Goal: Task Accomplishment & Management: Manage account settings

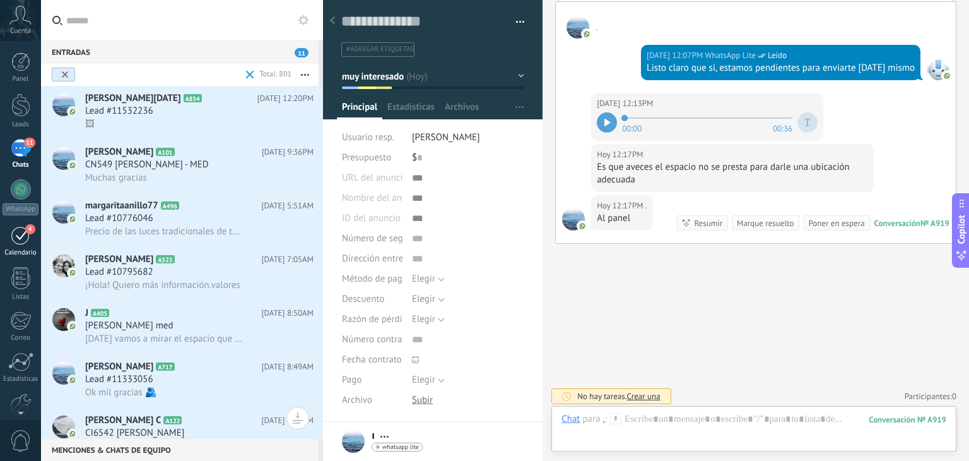
click at [15, 245] on link "4 Calendario" at bounding box center [20, 241] width 41 height 32
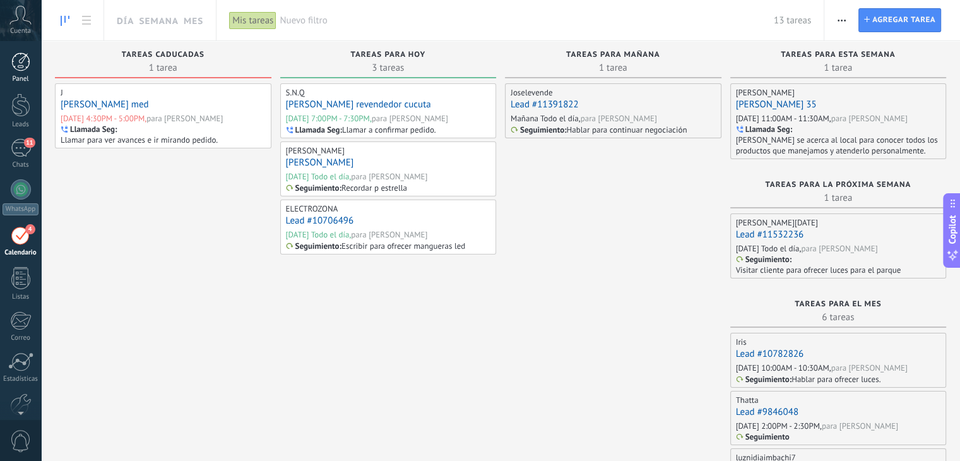
click at [21, 76] on div "Panel" at bounding box center [21, 79] width 37 height 8
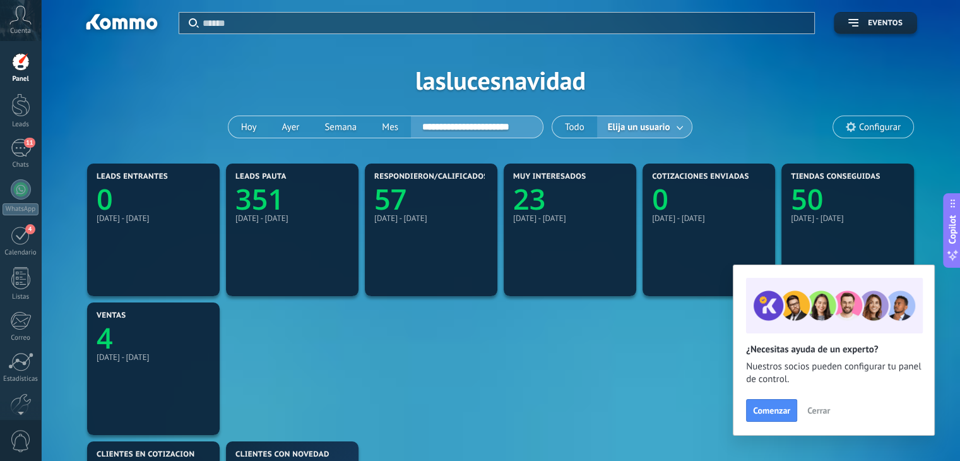
click at [816, 407] on span "Cerrar" at bounding box center [818, 410] width 23 height 9
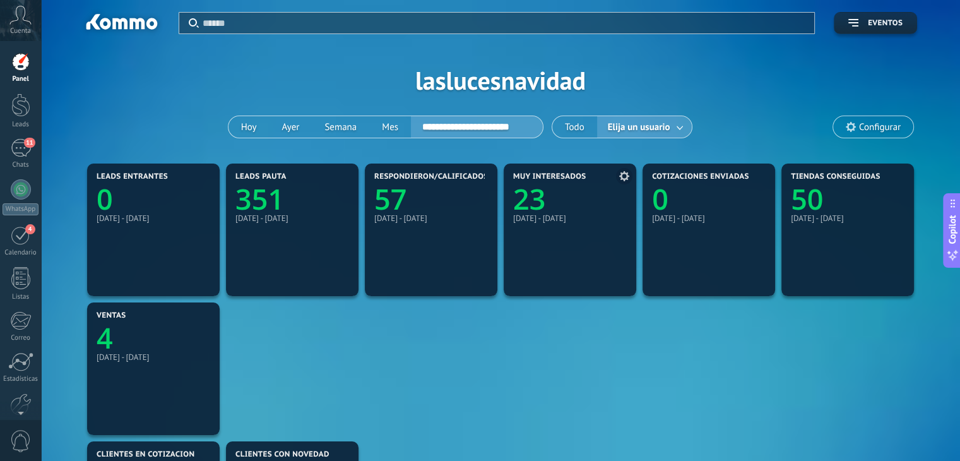
click at [553, 208] on icon "23" at bounding box center [570, 195] width 114 height 28
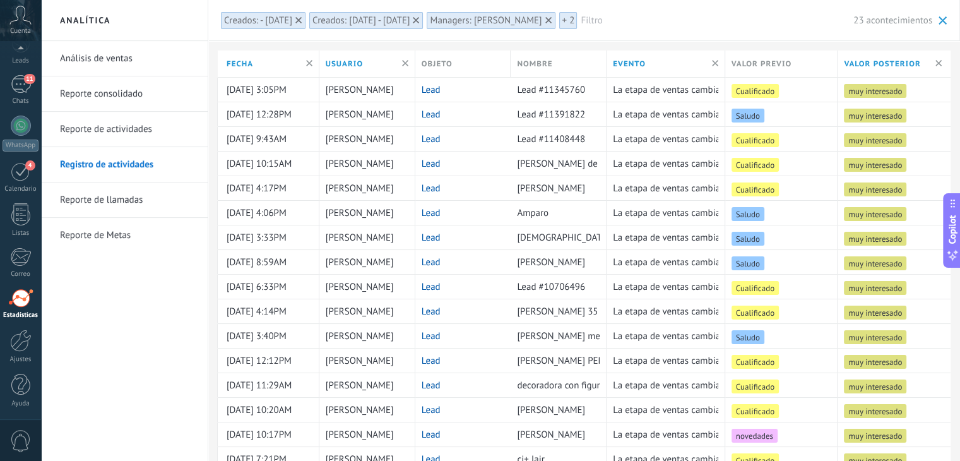
scroll to position [220, 0]
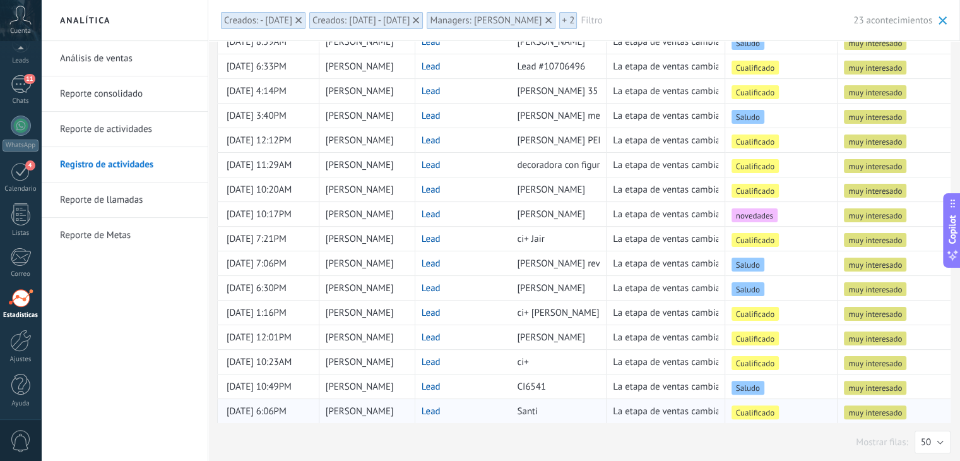
click at [435, 405] on link "Lead" at bounding box center [431, 411] width 19 height 12
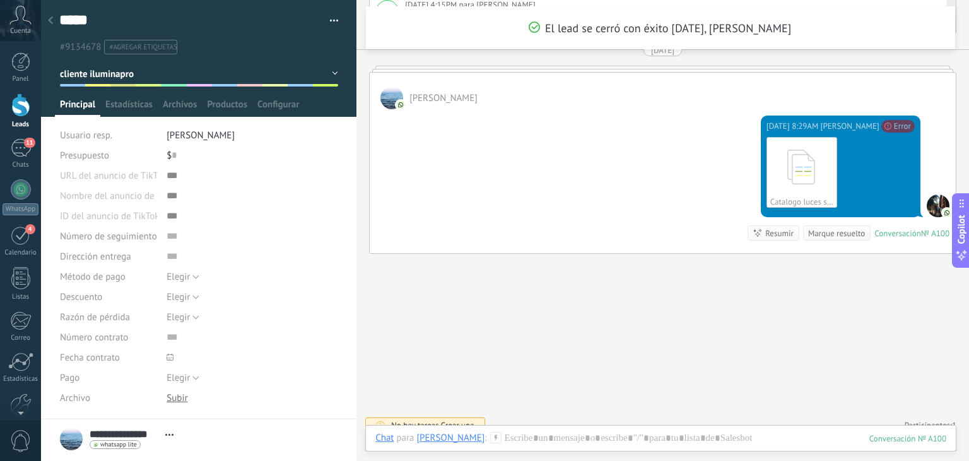
scroll to position [1841, 0]
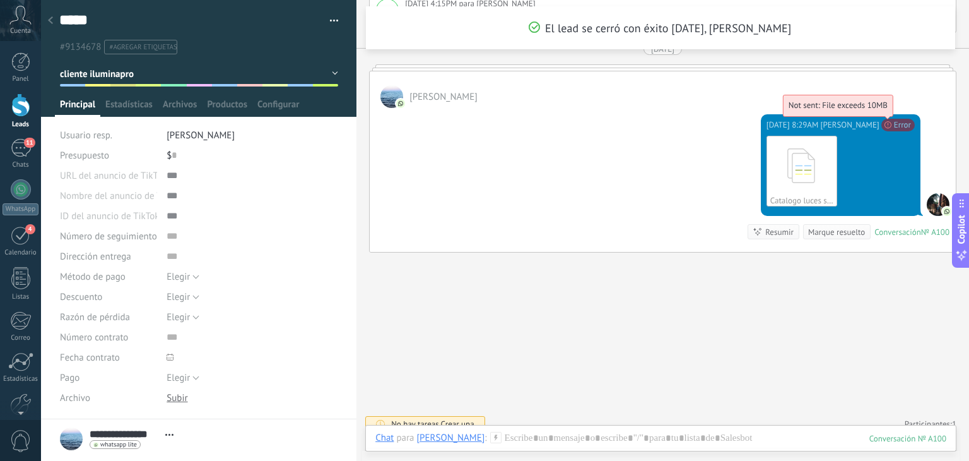
click at [888, 110] on span "Not sent: File exceeds 10MB" at bounding box center [838, 105] width 99 height 11
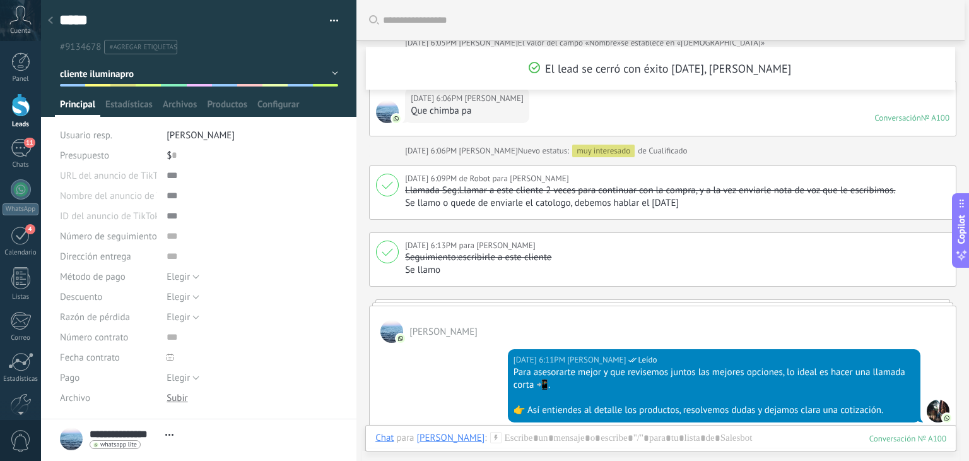
scroll to position [752, 0]
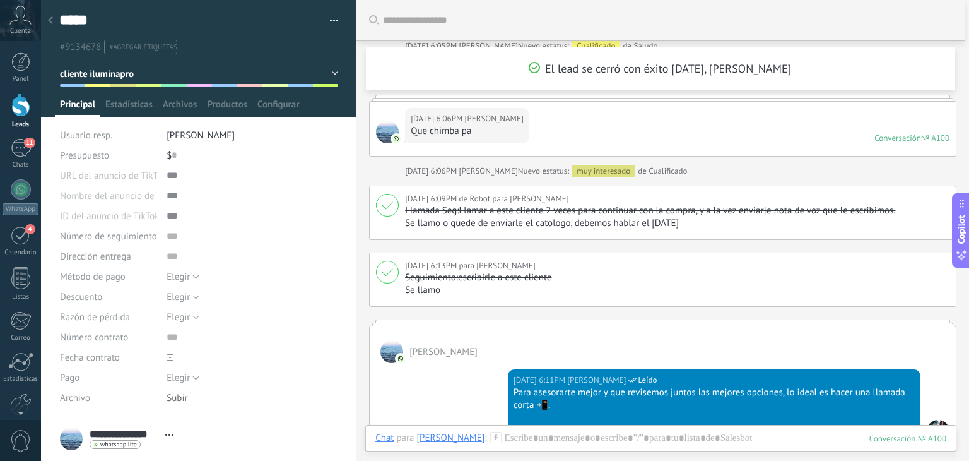
drag, startPoint x: 560, startPoint y: 218, endPoint x: 457, endPoint y: 318, distance: 143.7
click at [457, 319] on div at bounding box center [663, 322] width 588 height 6
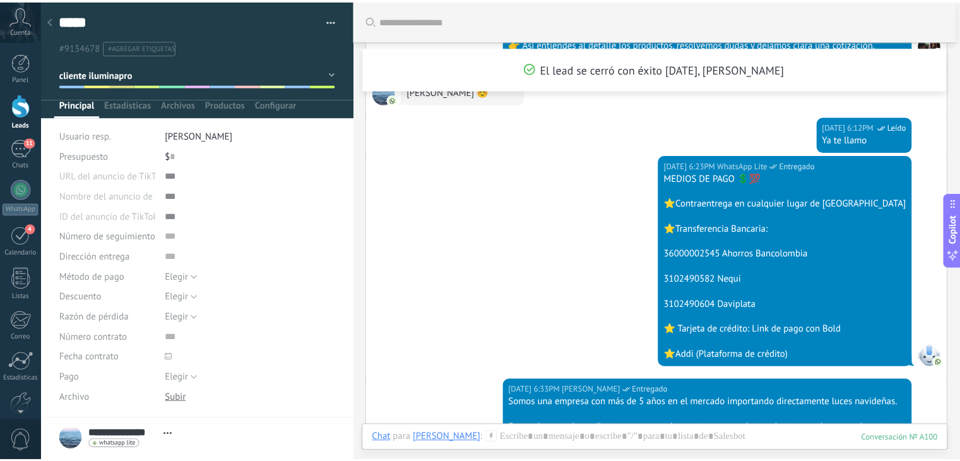
scroll to position [1849, 0]
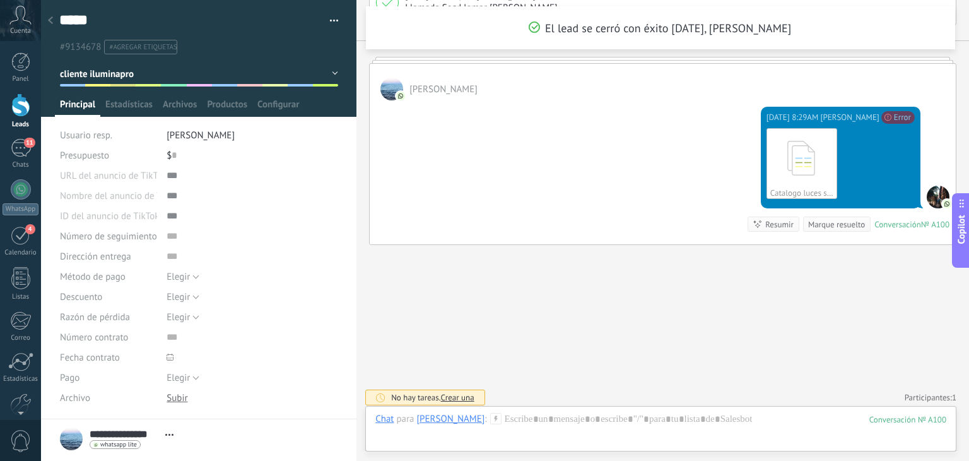
click at [21, 104] on div at bounding box center [20, 104] width 19 height 23
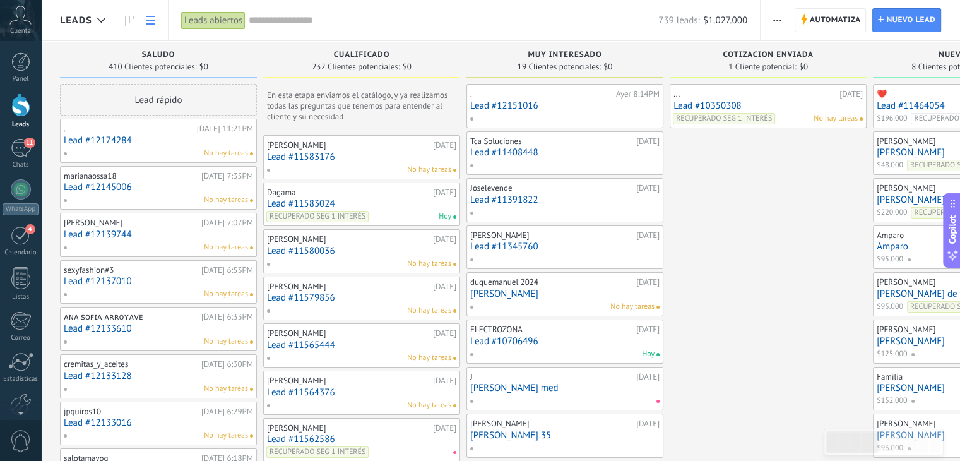
click at [150, 18] on icon at bounding box center [150, 20] width 9 height 9
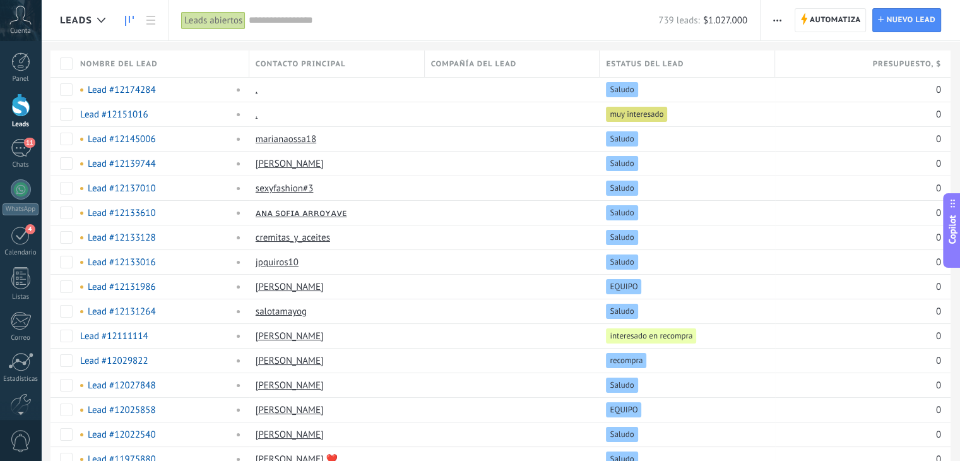
click at [127, 17] on icon at bounding box center [129, 21] width 9 height 10
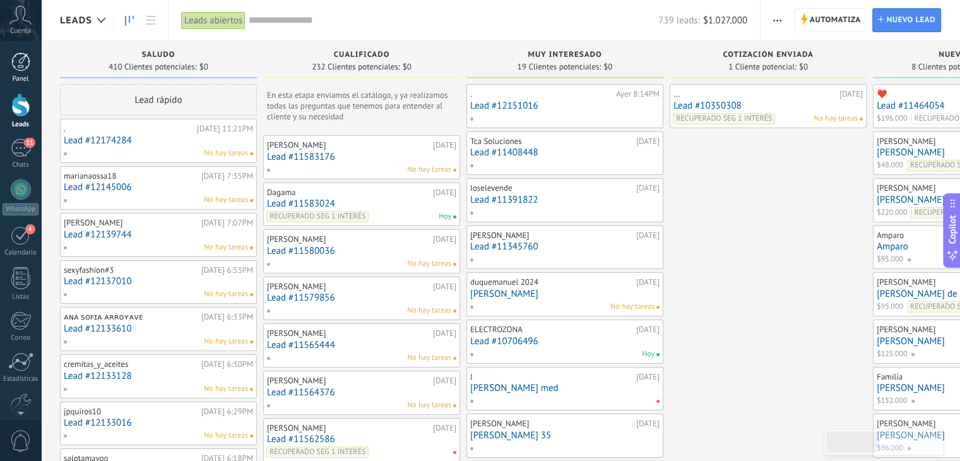
click at [16, 75] on div "Panel" at bounding box center [21, 79] width 37 height 8
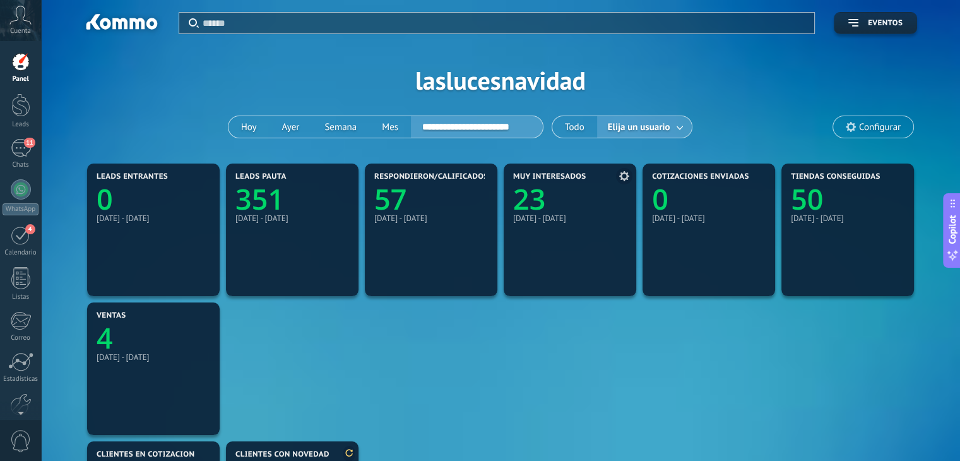
click at [533, 193] on text "23" at bounding box center [529, 199] width 32 height 38
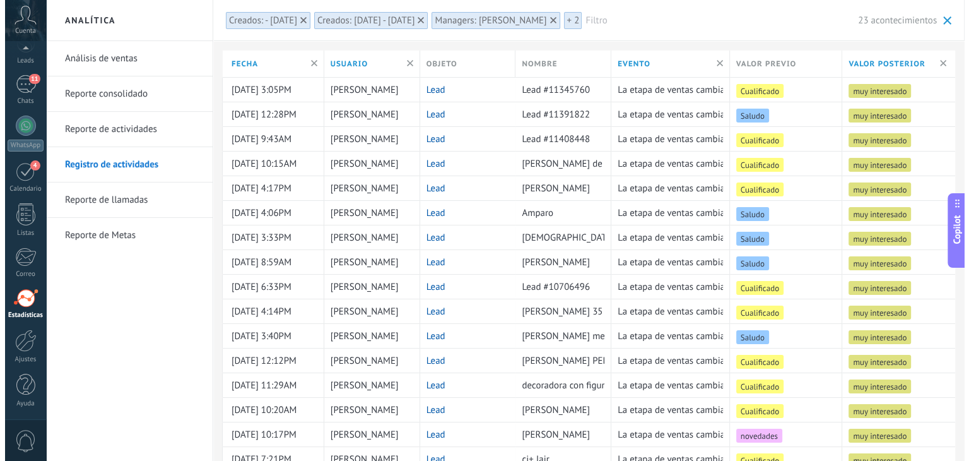
scroll to position [220, 0]
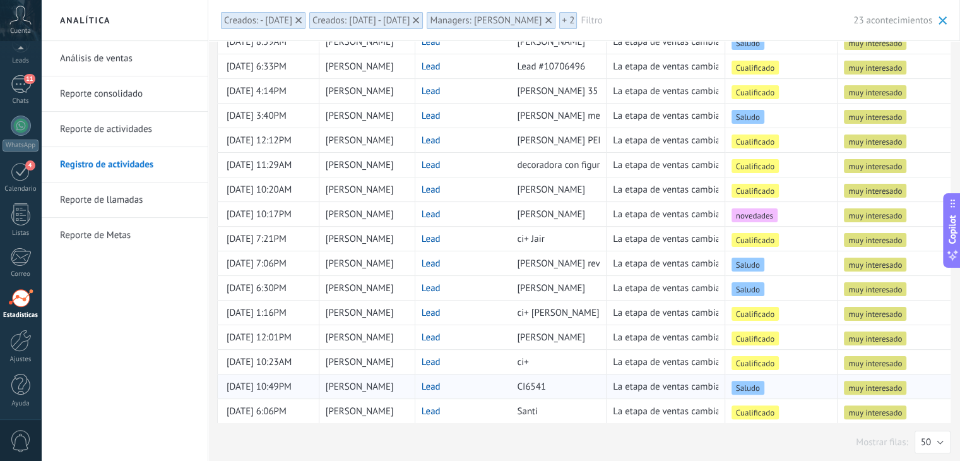
click at [437, 386] on link "Lead" at bounding box center [431, 387] width 19 height 12
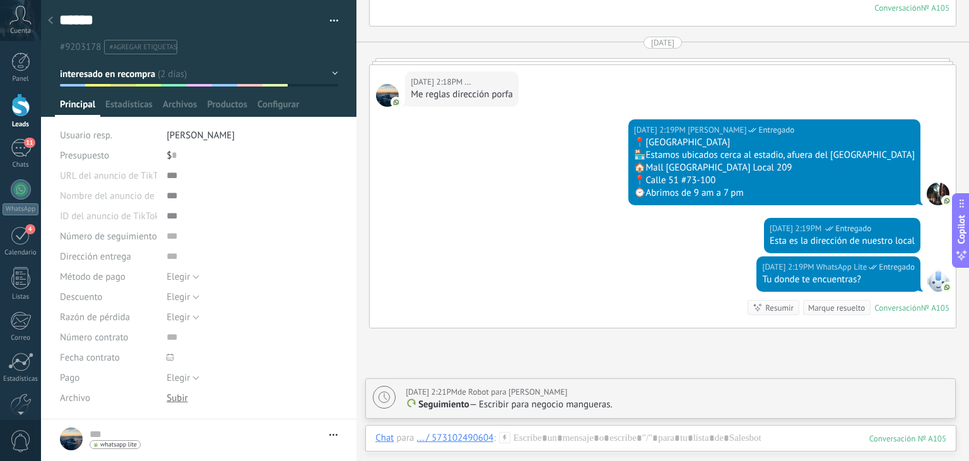
scroll to position [3574, 0]
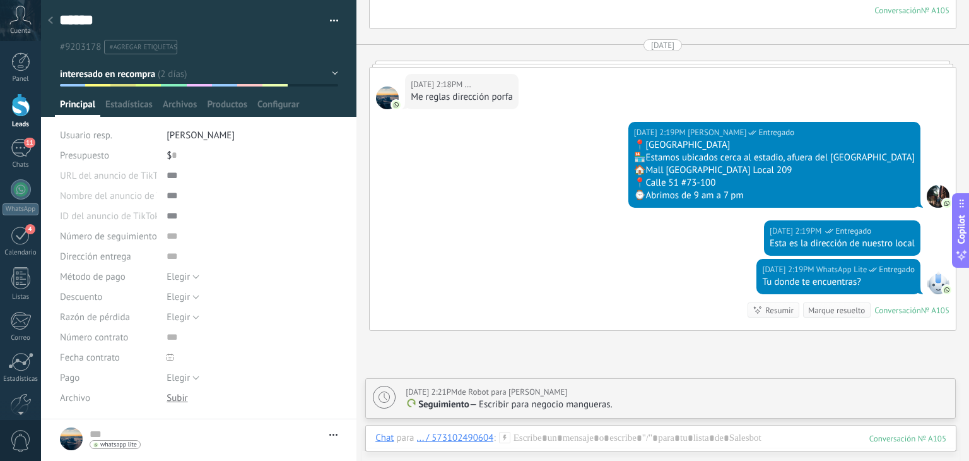
click at [444, 236] on div "[DATE] 2:19PM WhatsApp Lite Entregado Esta es la dirección de nuestro local" at bounding box center [663, 239] width 586 height 38
click at [318, 377] on div "Elegir Completo Déposito [GEOGRAPHIC_DATA]" at bounding box center [253, 377] width 172 height 20
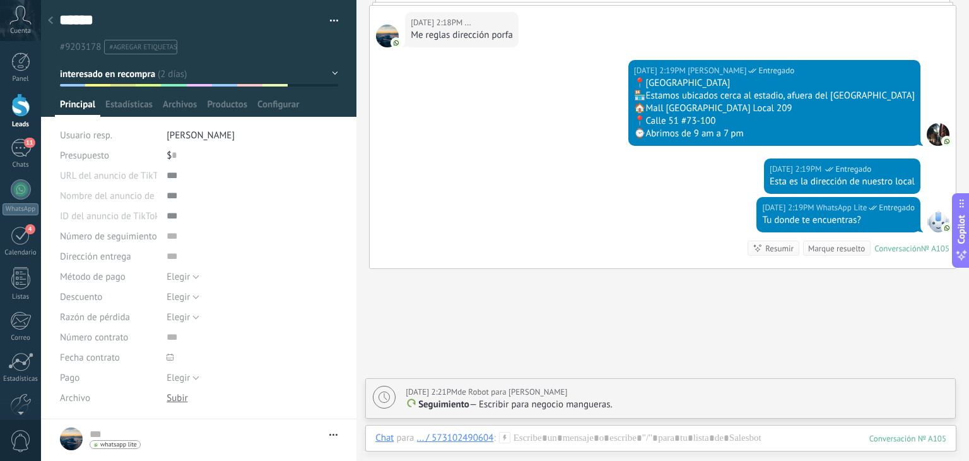
scroll to position [3701, 0]
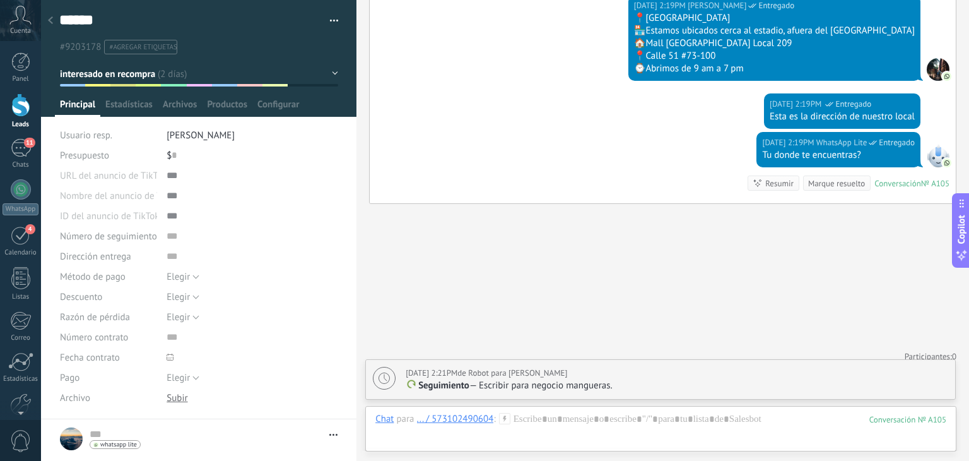
click at [49, 18] on icon at bounding box center [50, 20] width 5 height 8
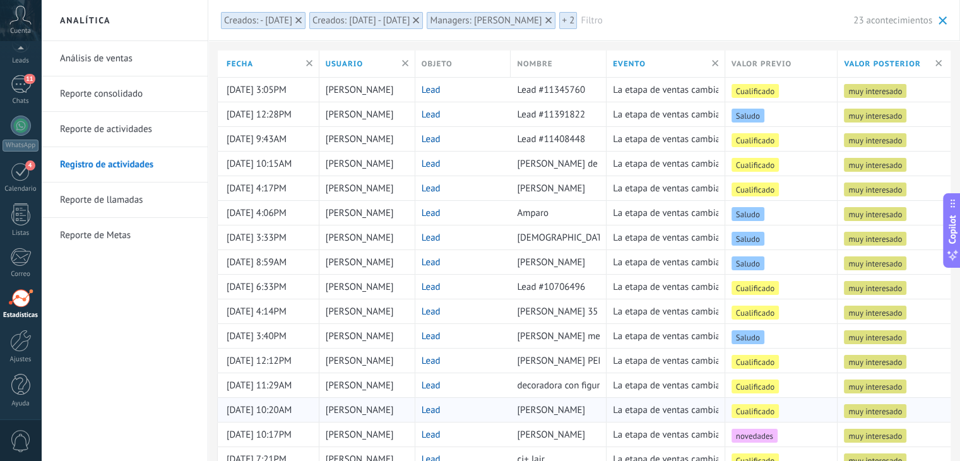
scroll to position [220, 0]
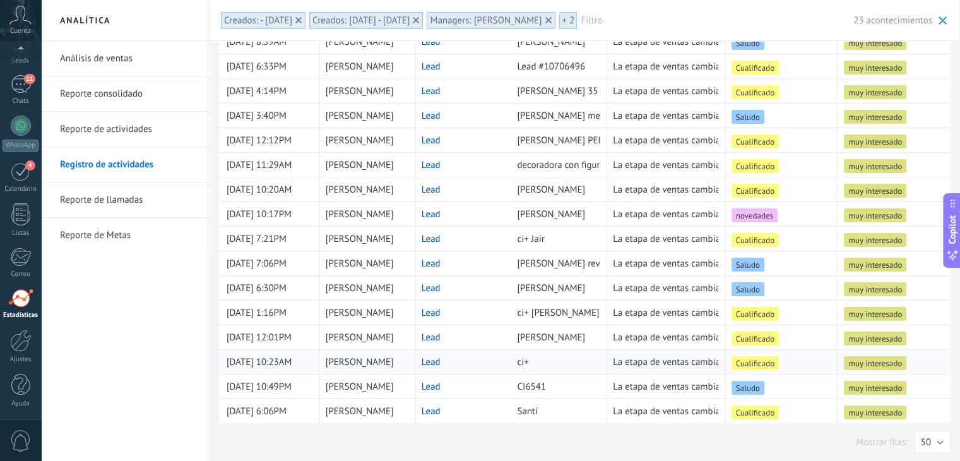
click at [425, 357] on link "Lead" at bounding box center [431, 362] width 19 height 12
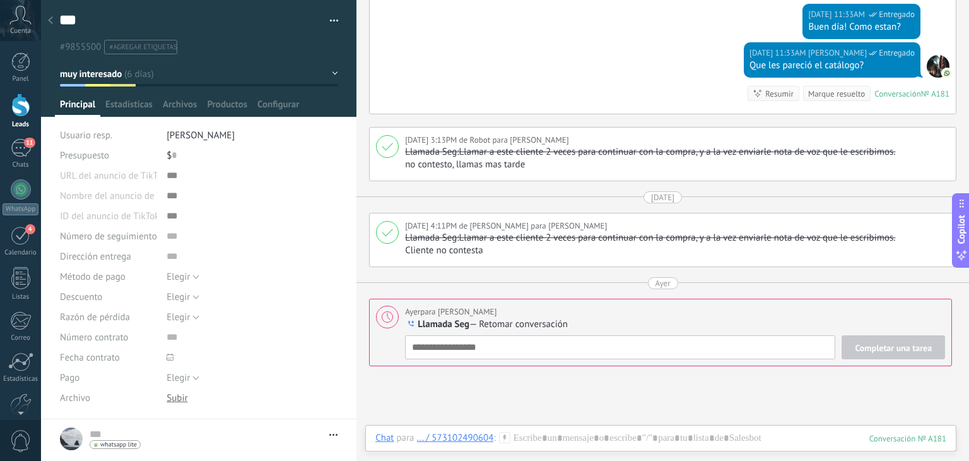
scroll to position [1716, 0]
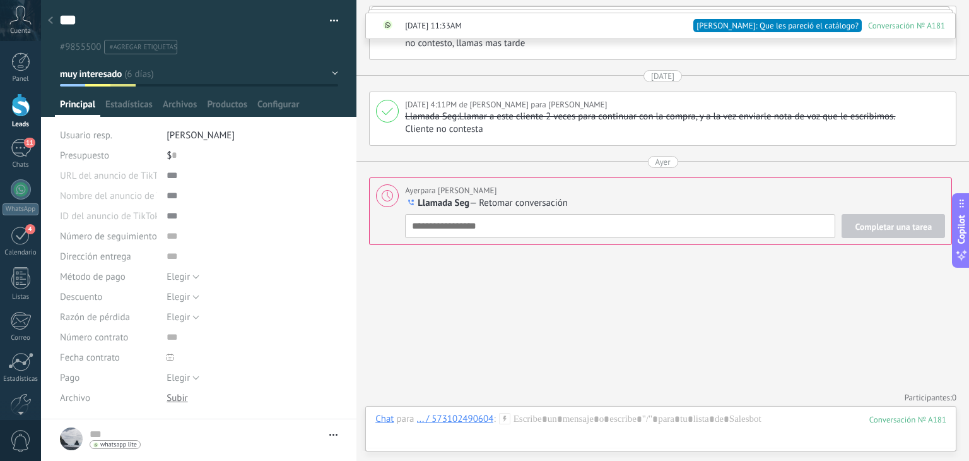
click at [53, 16] on div at bounding box center [51, 21] width 18 height 25
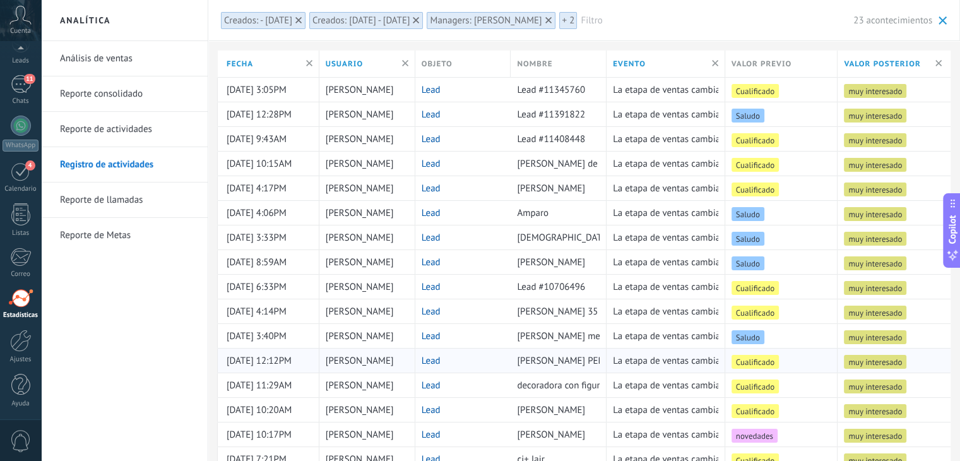
scroll to position [220, 0]
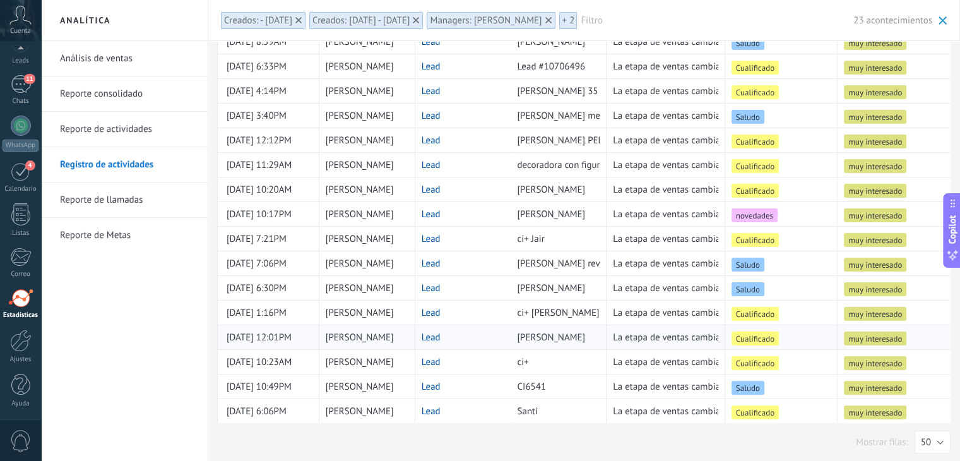
click at [435, 331] on link "Lead" at bounding box center [431, 337] width 19 height 12
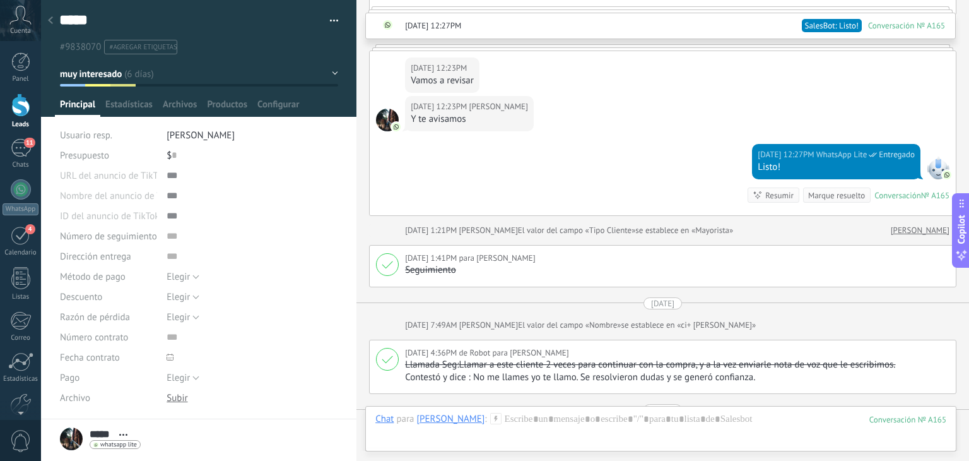
scroll to position [1605, 0]
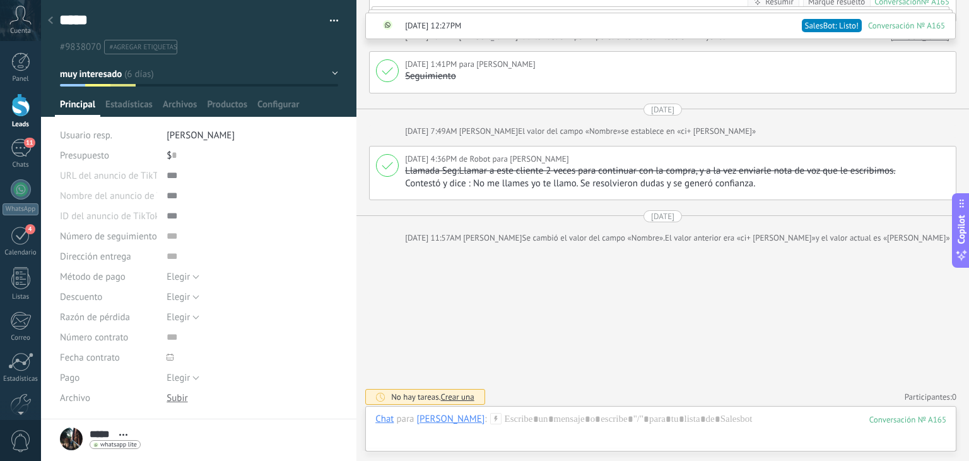
click at [52, 18] on icon at bounding box center [50, 20] width 5 height 8
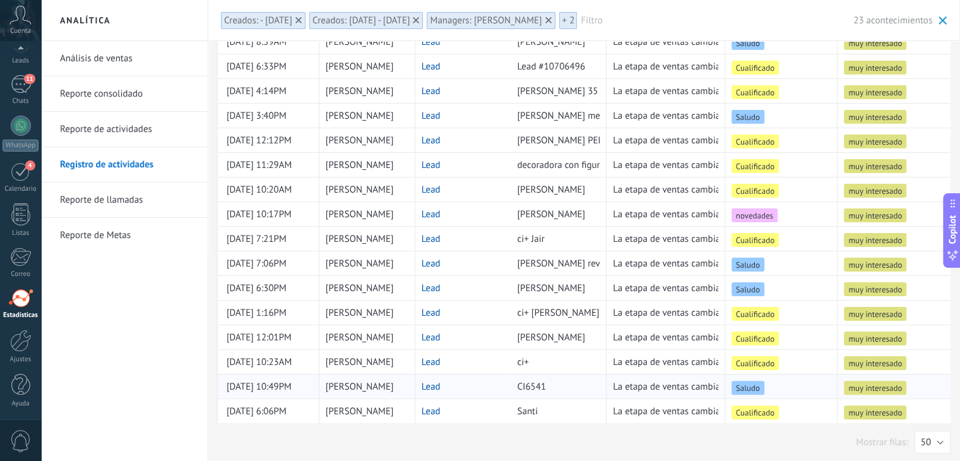
scroll to position [220, 0]
click at [427, 307] on link "Lead" at bounding box center [431, 313] width 19 height 12
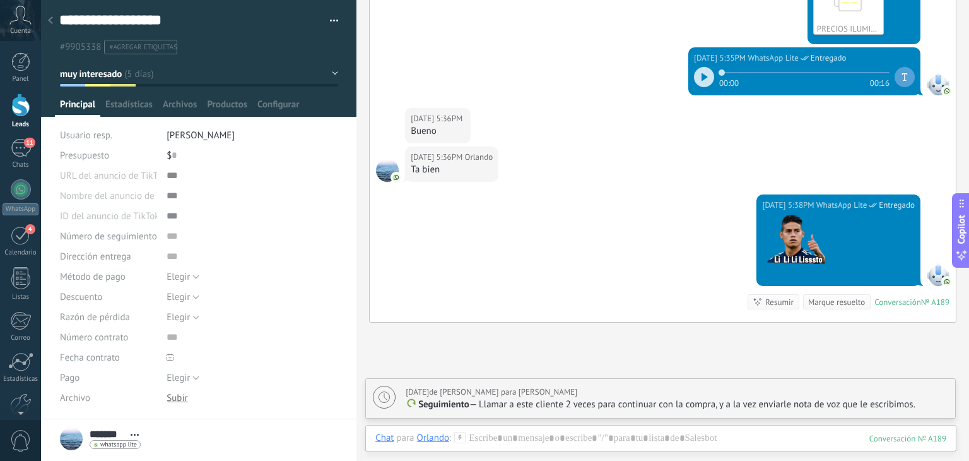
scroll to position [2161, 0]
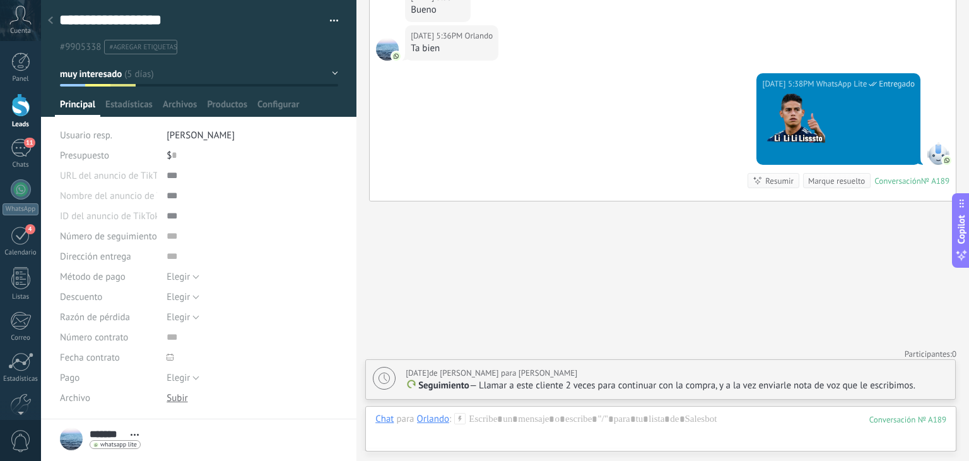
click at [50, 20] on use at bounding box center [50, 20] width 5 height 8
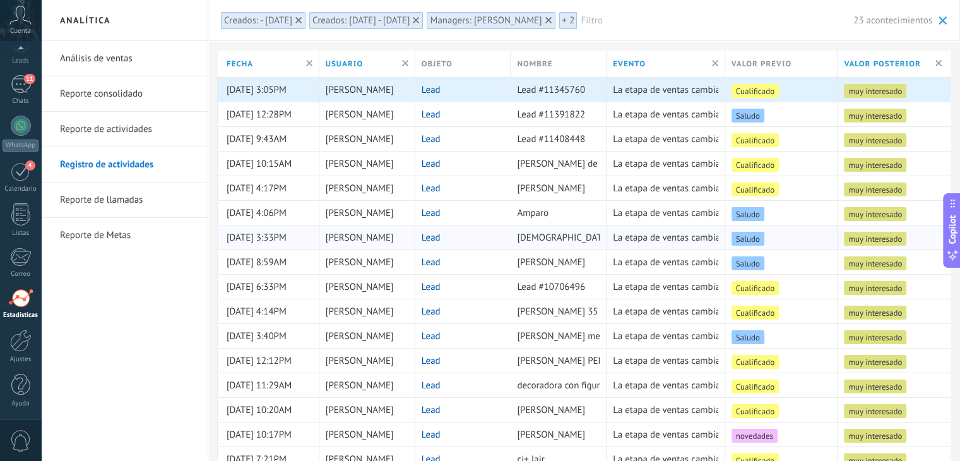
scroll to position [220, 0]
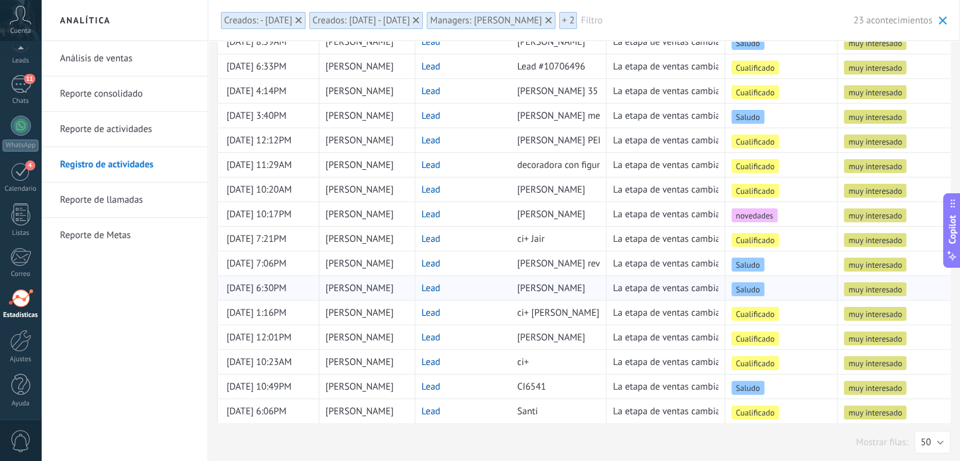
click at [429, 282] on link "Lead" at bounding box center [431, 288] width 19 height 12
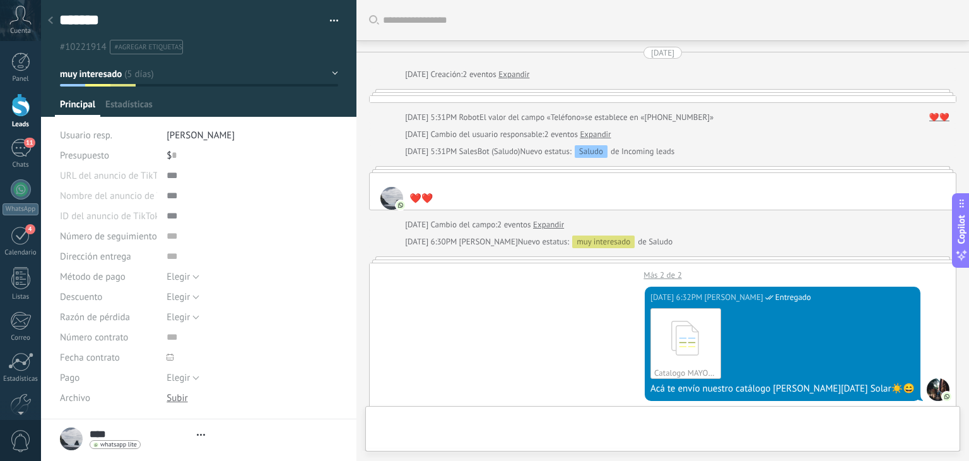
type textarea "*******"
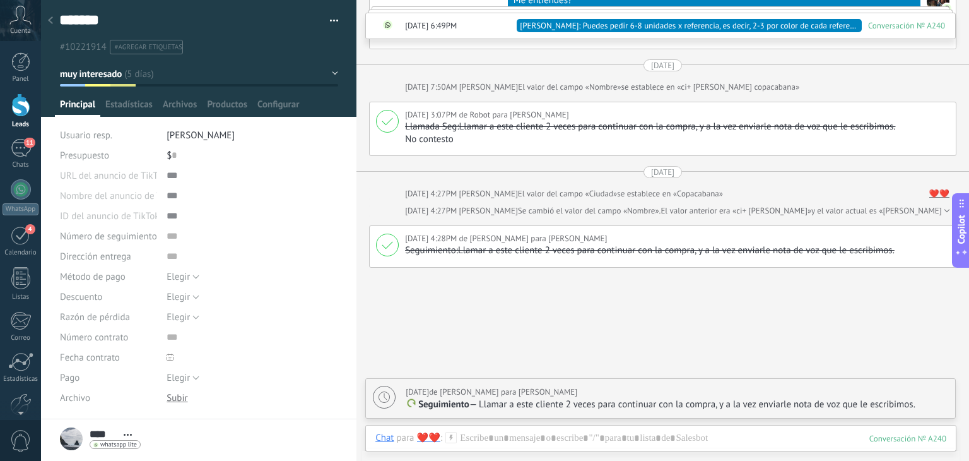
scroll to position [1557, 0]
